Goal: Task Accomplishment & Management: Manage account settings

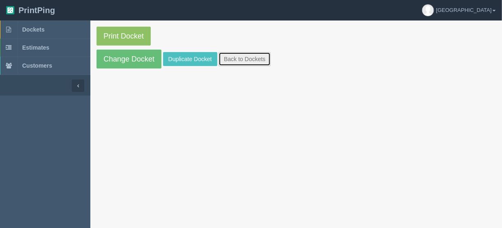
click at [252, 57] on link "Back to Dockets" at bounding box center [244, 59] width 52 height 14
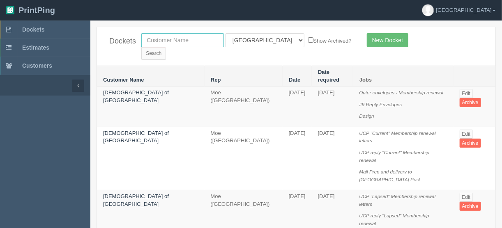
click at [174, 38] on input "text" at bounding box center [182, 40] width 82 height 14
type input "country hills h"
click at [262, 39] on select "All Users [PERSON_NAME] Test 1 [PERSON_NAME] [PERSON_NAME] [PERSON_NAME] France…" at bounding box center [264, 40] width 79 height 14
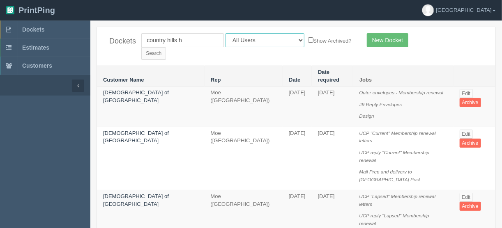
click at [225, 33] on select "All Users [PERSON_NAME] Test 1 [PERSON_NAME] [PERSON_NAME] [PERSON_NAME] France…" at bounding box center [264, 40] width 79 height 14
click at [262, 39] on select "All Users [PERSON_NAME] Test 1 [PERSON_NAME] [PERSON_NAME] [PERSON_NAME] France…" at bounding box center [264, 40] width 79 height 14
select select "11"
click at [225, 33] on select "All Users [PERSON_NAME] Test 1 [PERSON_NAME] [PERSON_NAME] [PERSON_NAME] France…" at bounding box center [264, 40] width 79 height 14
click at [166, 47] on input "Search" at bounding box center [153, 53] width 25 height 12
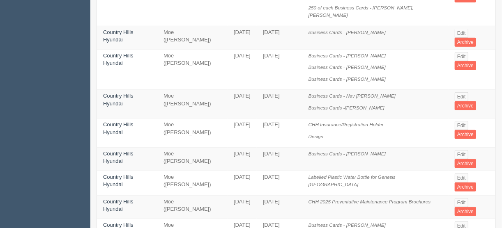
scroll to position [197, 0]
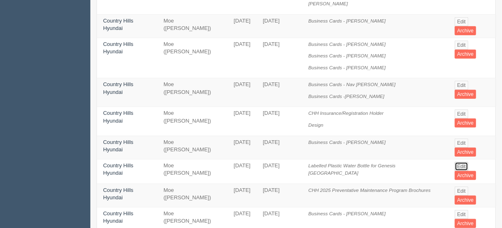
click at [457, 162] on link "Edit" at bounding box center [461, 166] width 14 height 9
